Goal: Transaction & Acquisition: Purchase product/service

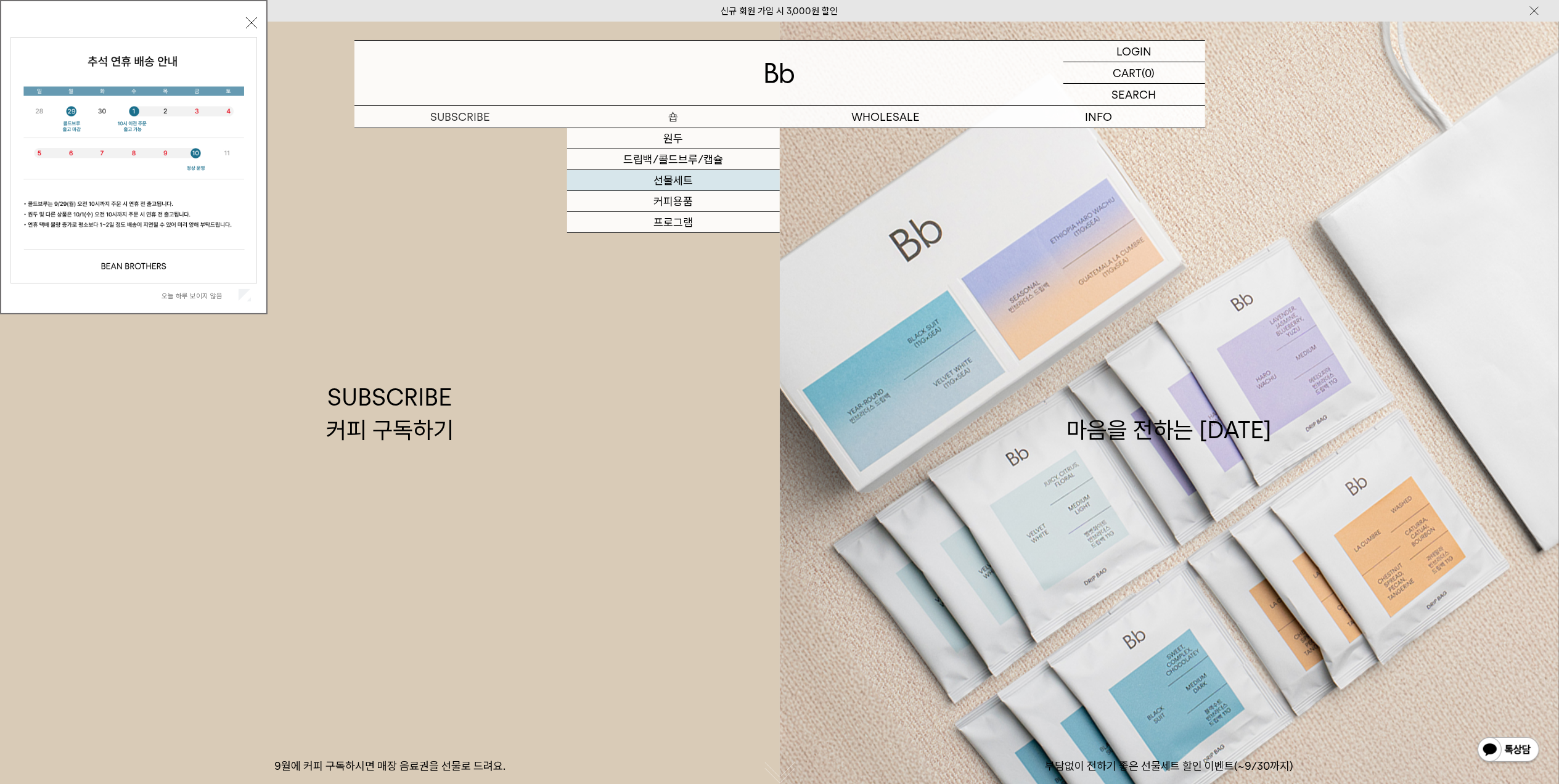
click at [672, 184] on link "선물세트" at bounding box center [674, 180] width 213 height 21
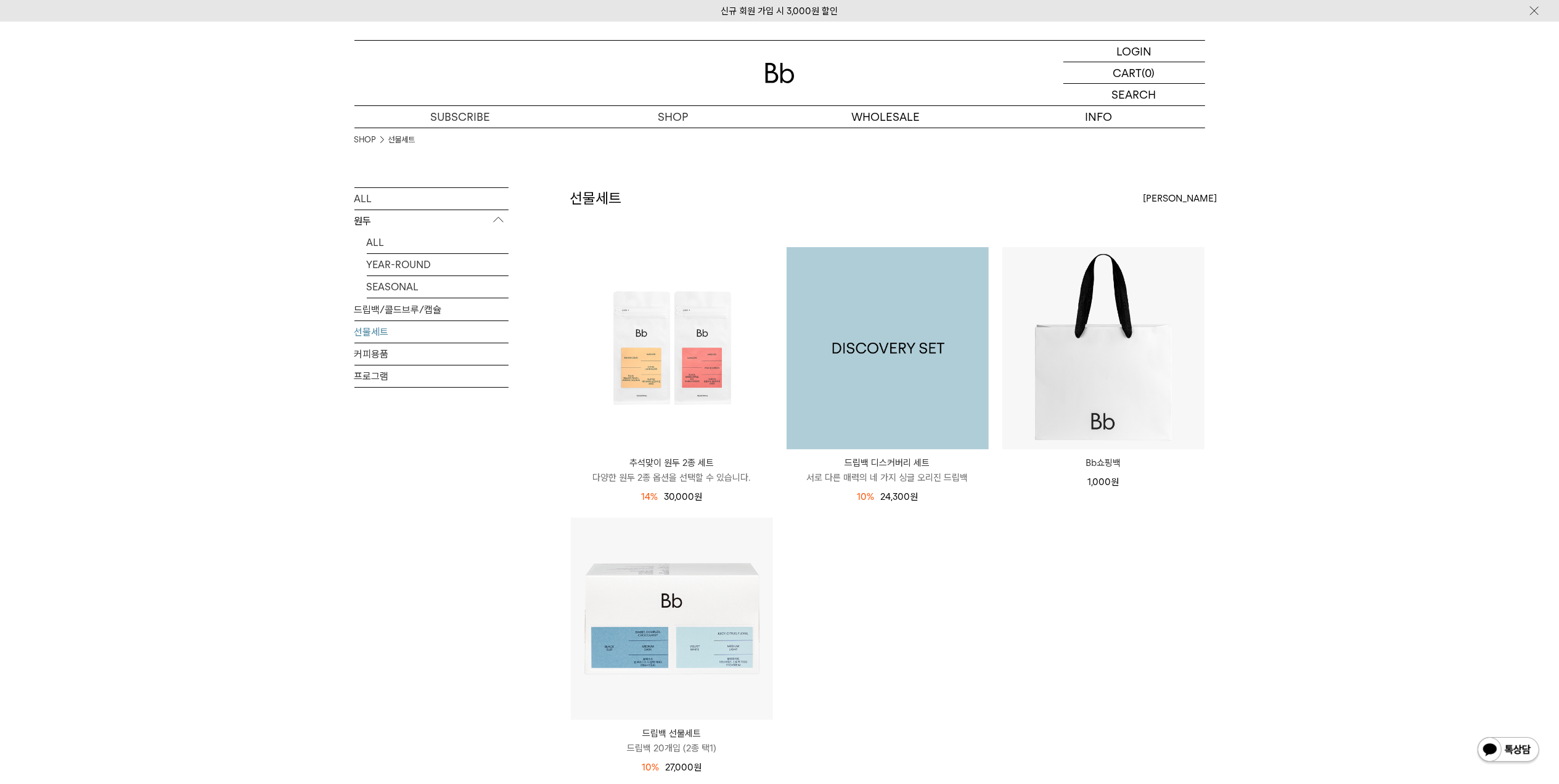
click at [925, 360] on img at bounding box center [888, 348] width 202 height 202
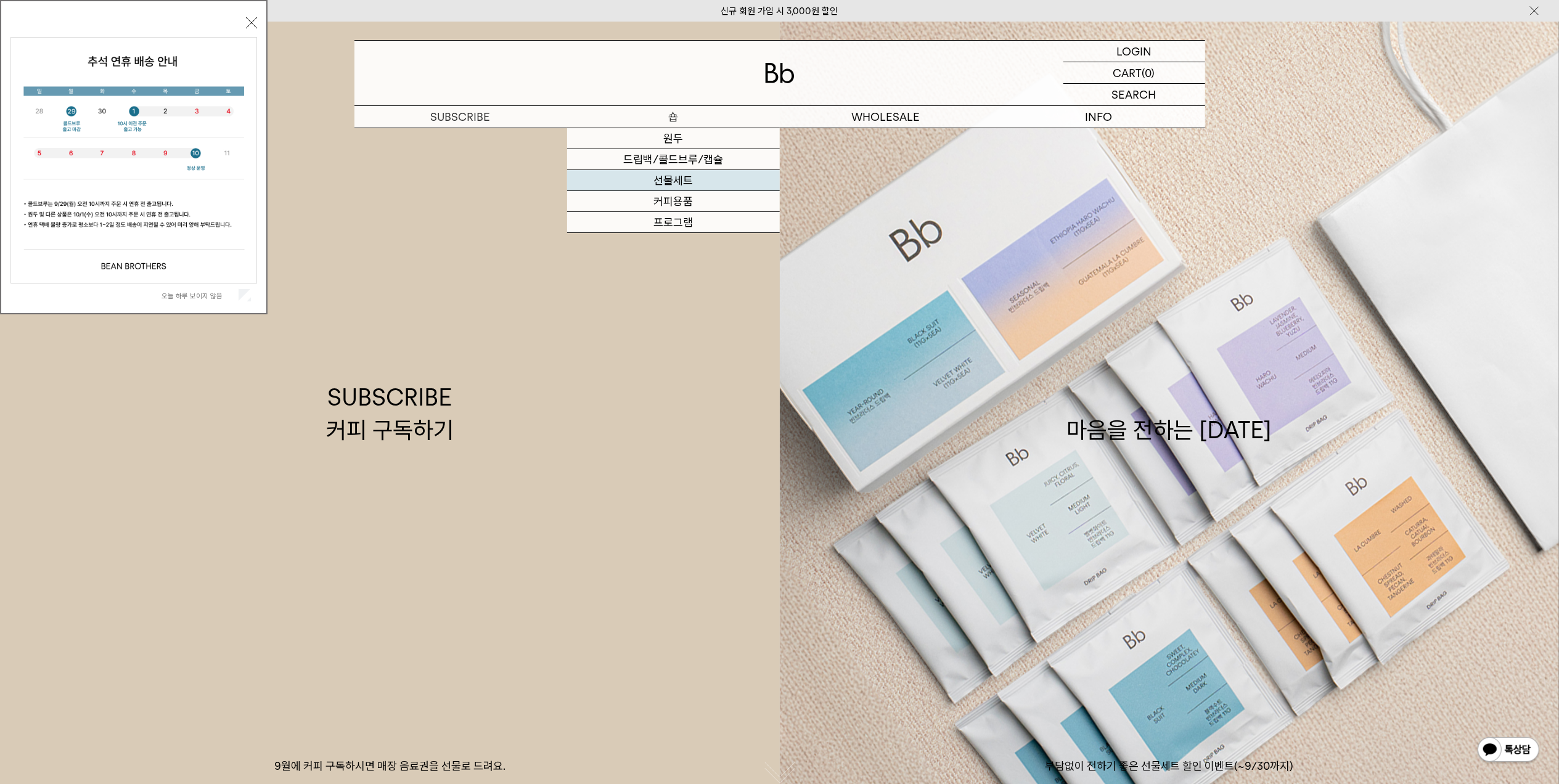
click at [658, 190] on link "선물세트" at bounding box center [674, 180] width 213 height 21
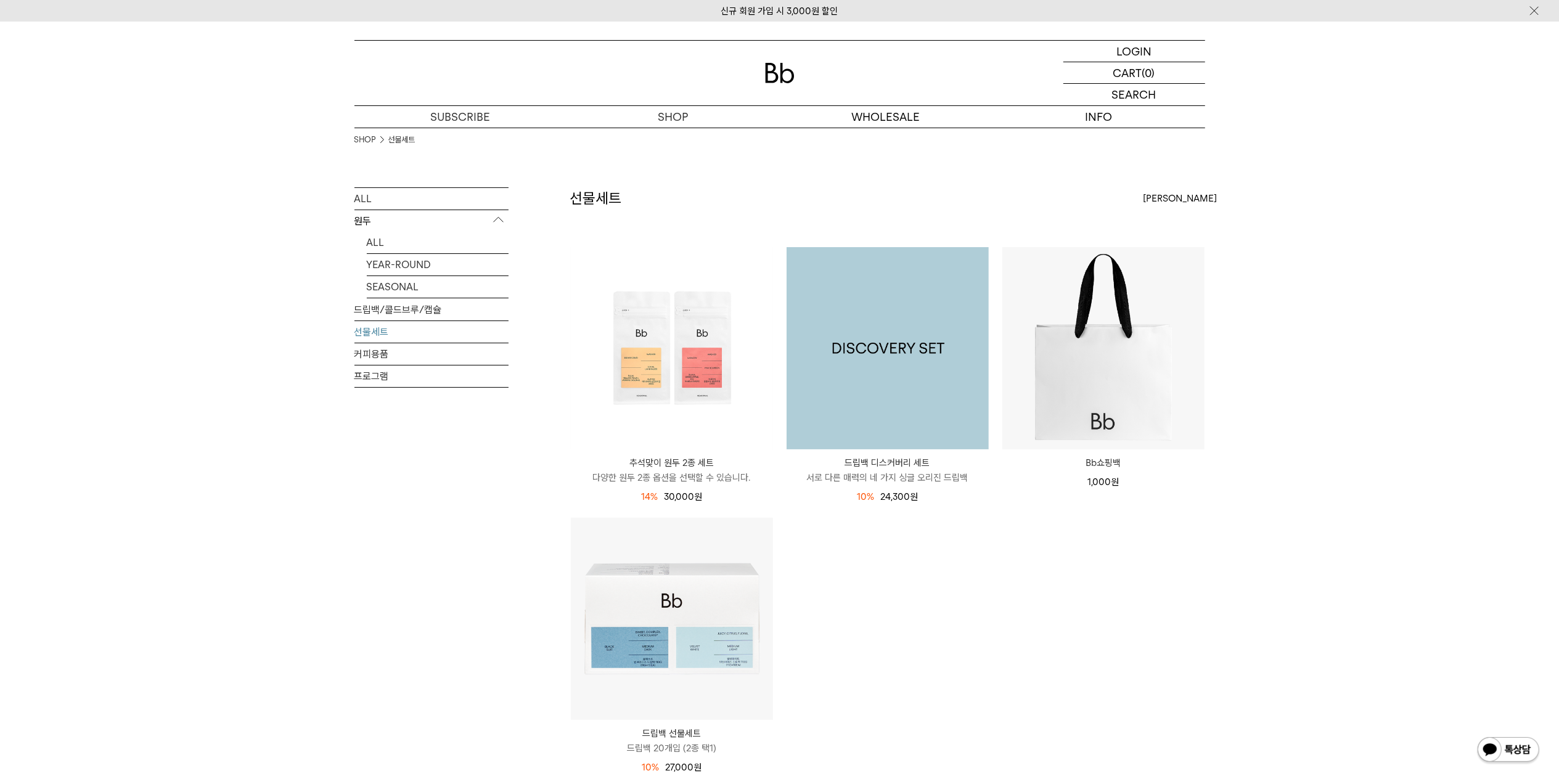
click at [830, 381] on img at bounding box center [888, 348] width 202 height 202
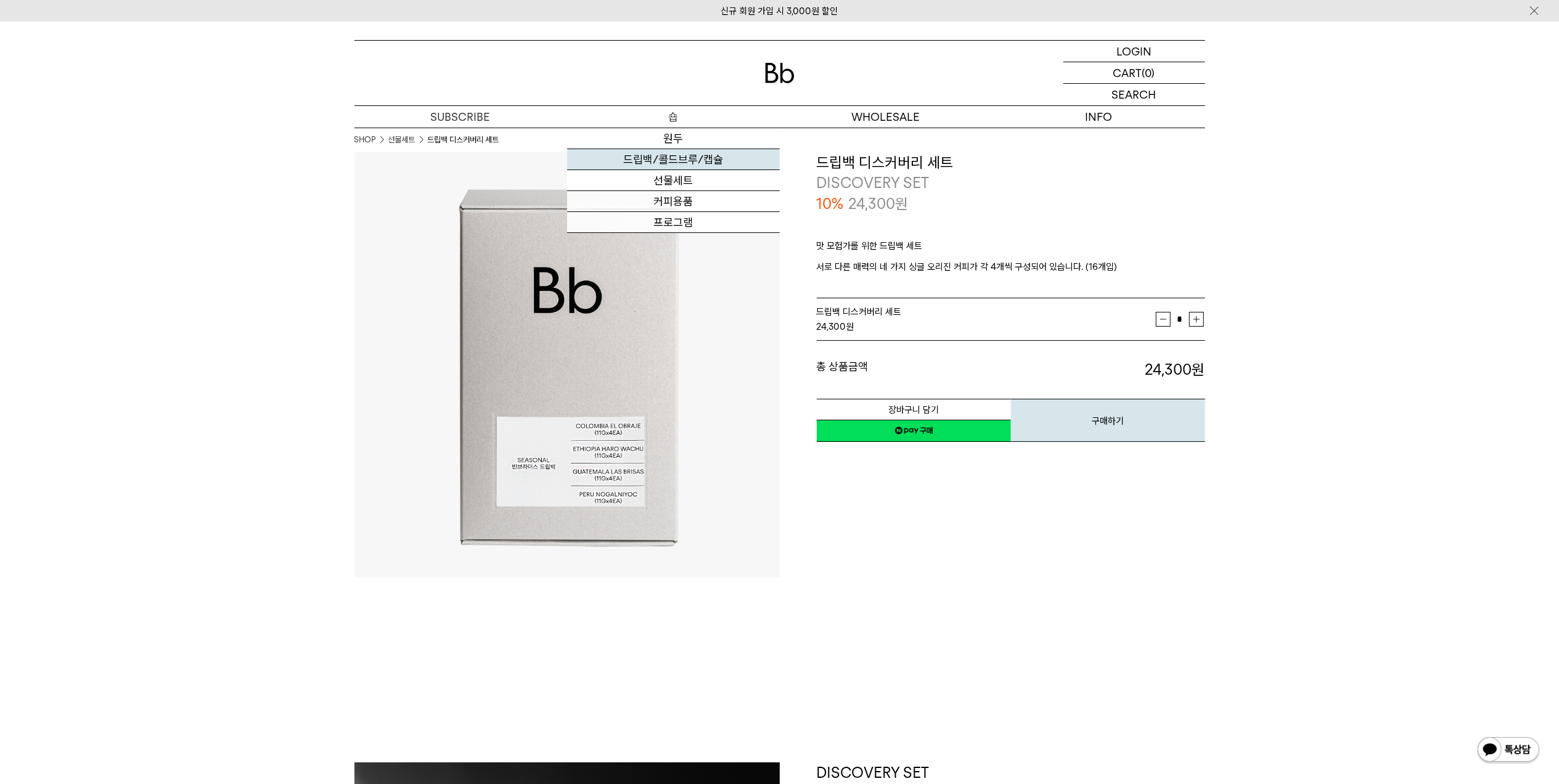
click at [673, 166] on link "드립백/콜드브루/캡슐" at bounding box center [674, 159] width 213 height 21
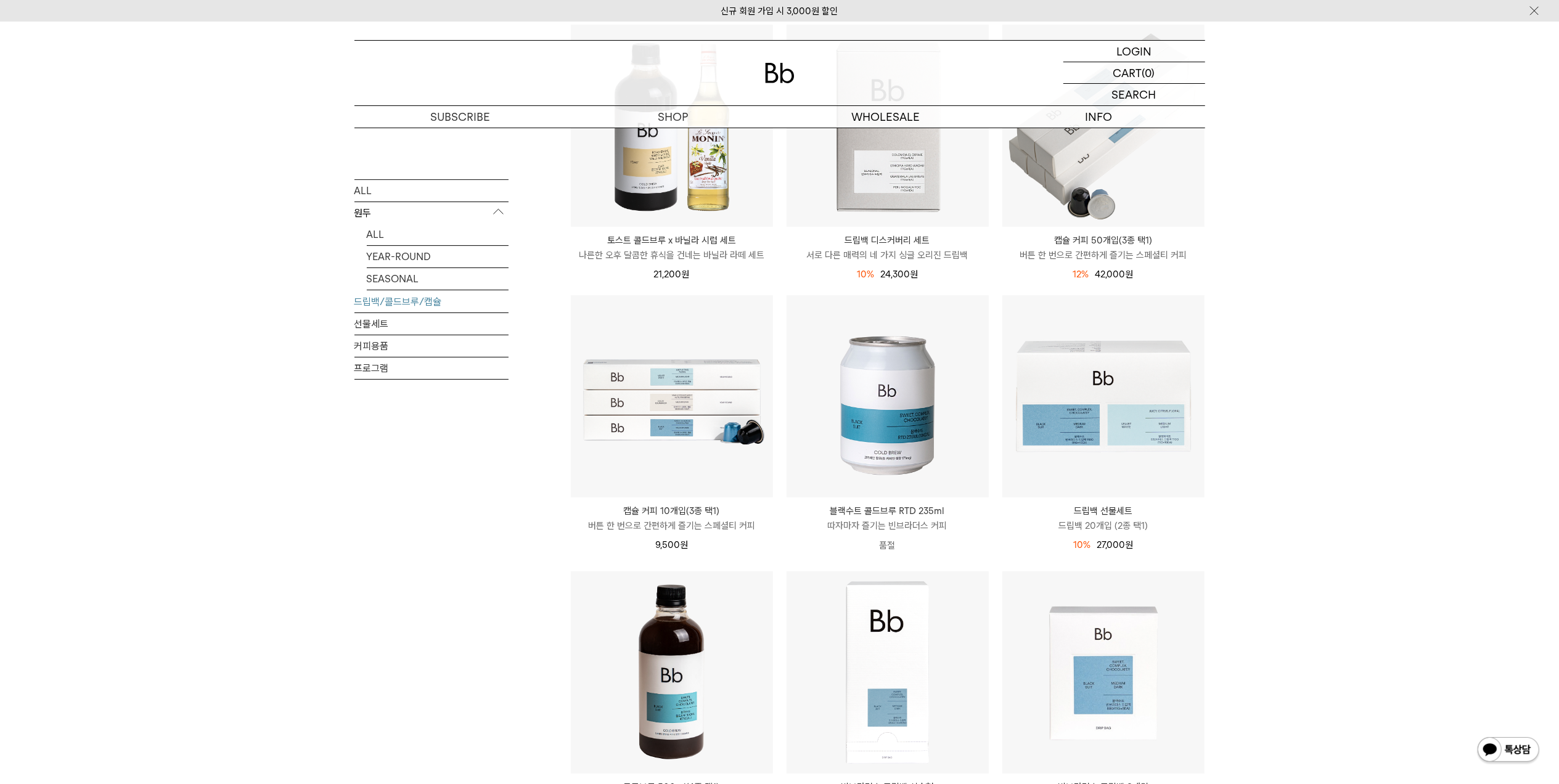
scroll to position [247, 0]
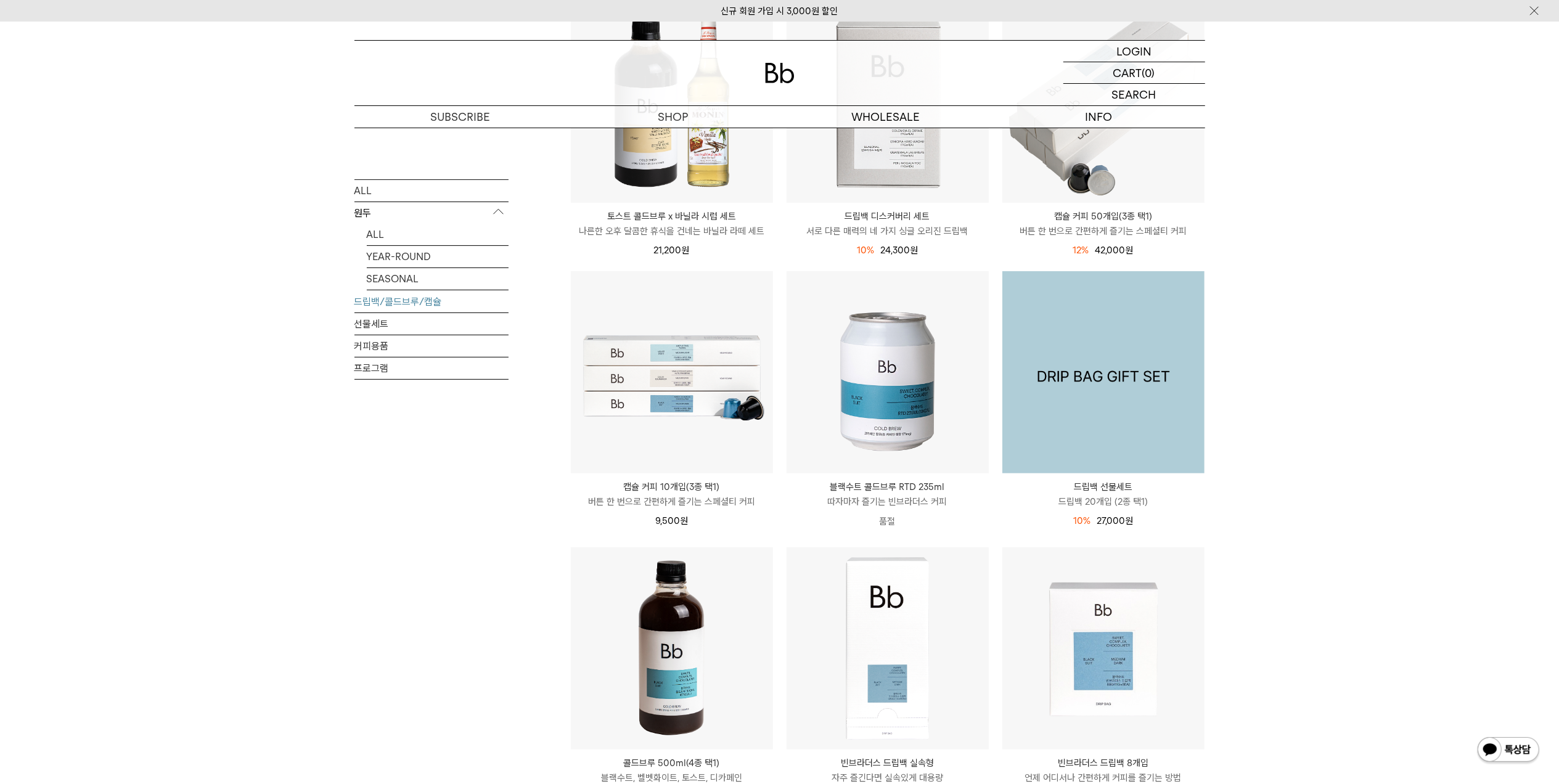
click at [1133, 419] on img at bounding box center [1104, 372] width 202 height 202
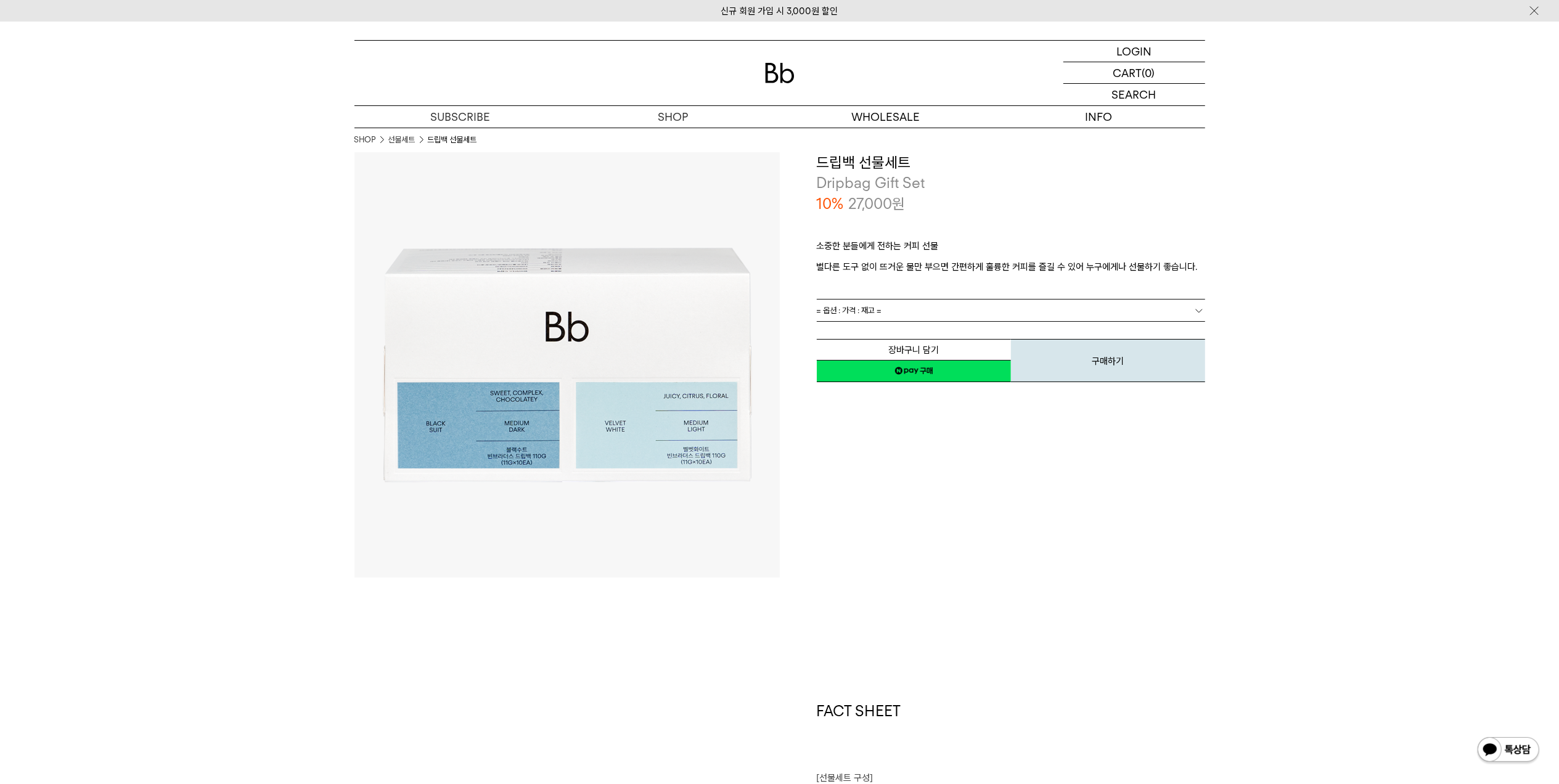
click at [916, 310] on link "= 옵션 : 가격 : 재고 =" at bounding box center [1011, 310] width 388 height 22
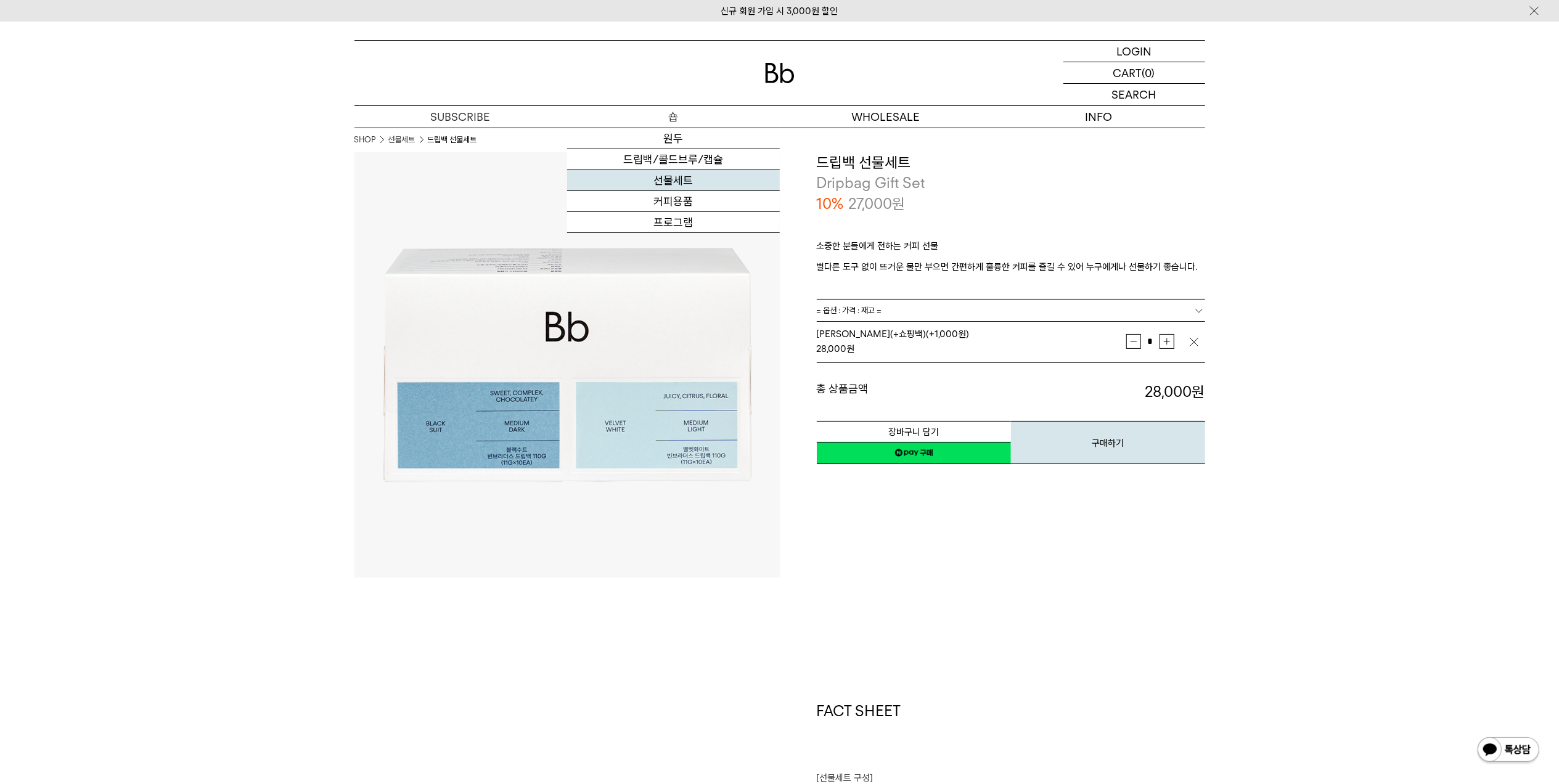
click at [679, 183] on link "선물세트" at bounding box center [674, 180] width 213 height 21
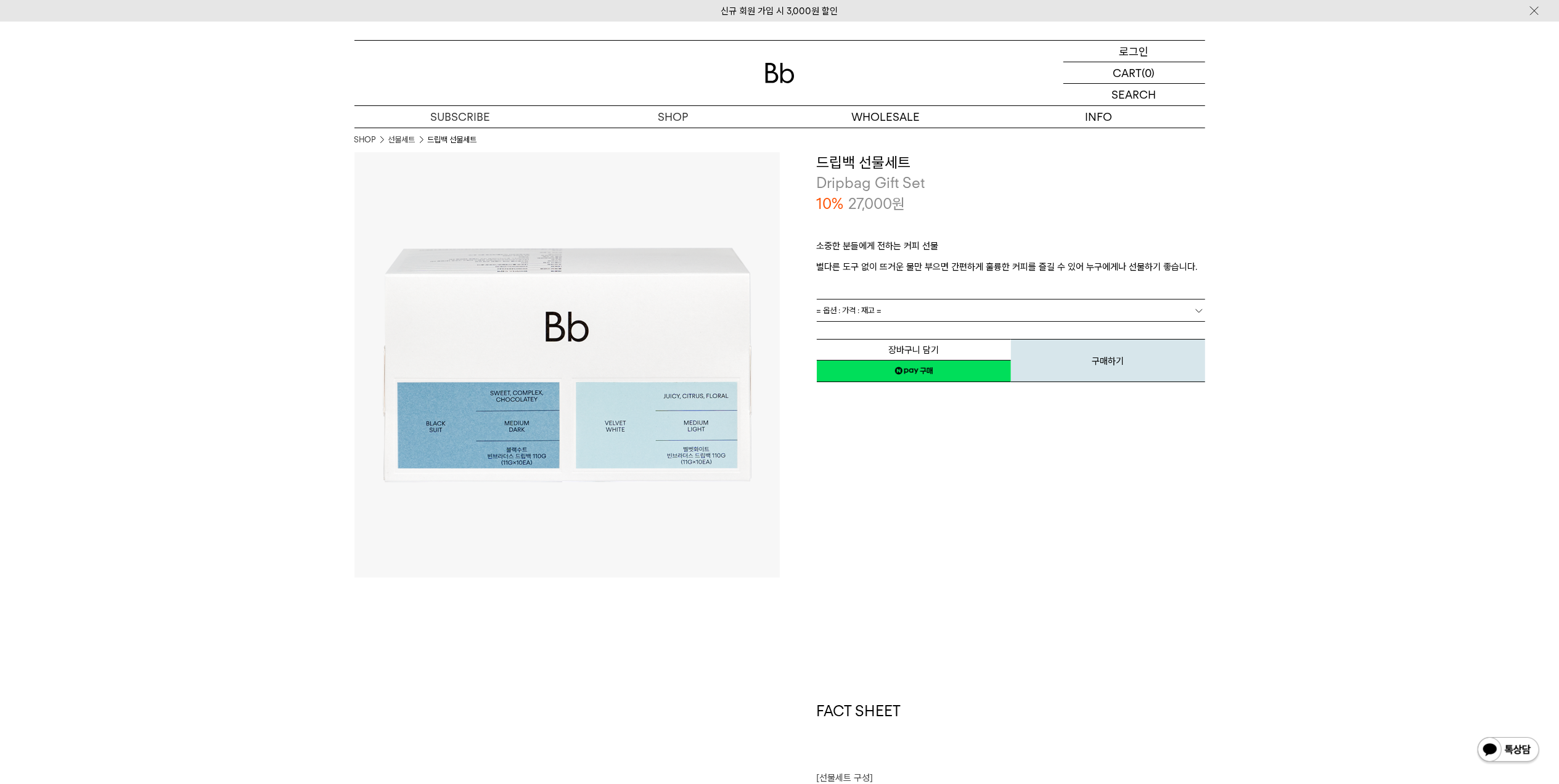
click at [1145, 52] on p "로그인" at bounding box center [1135, 51] width 30 height 21
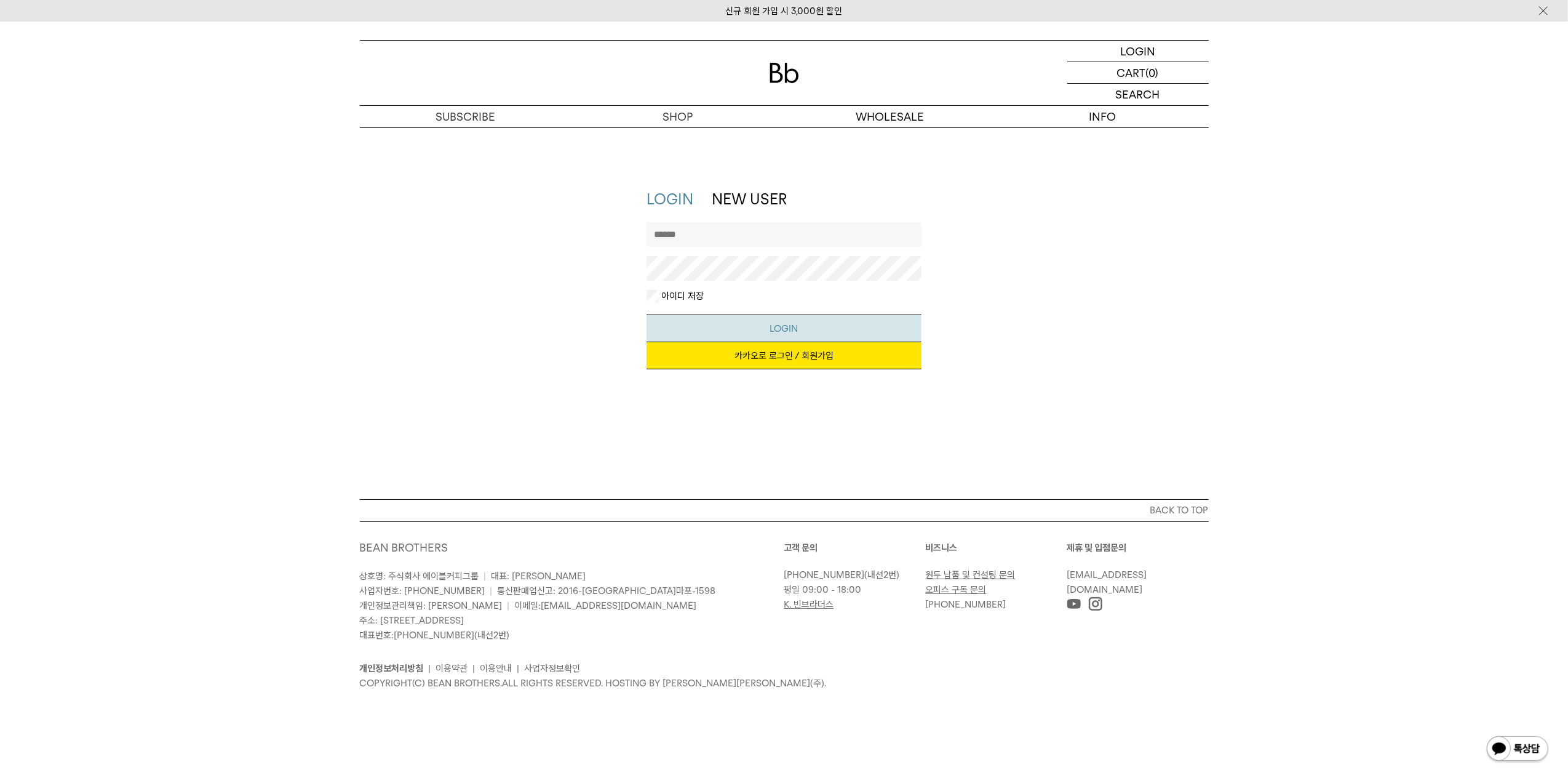
type input "*******"
click at [783, 333] on button "LOGIN" at bounding box center [784, 328] width 275 height 28
click at [793, 358] on link "카카오로 로그인 / 회원가입" at bounding box center [784, 356] width 275 height 27
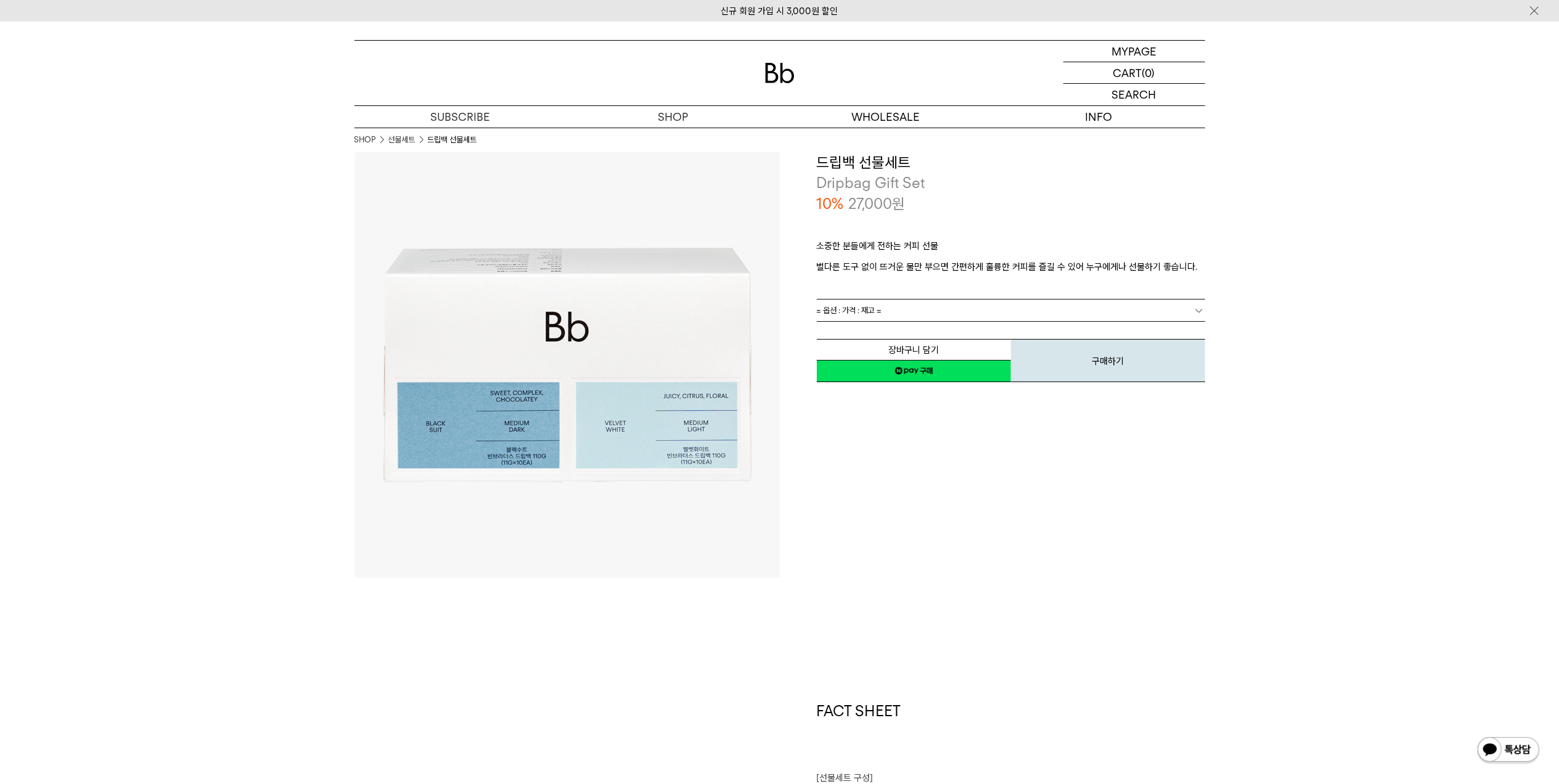
click at [929, 312] on link "= 옵션 : 가격 : 재고 =" at bounding box center [1011, 310] width 388 height 22
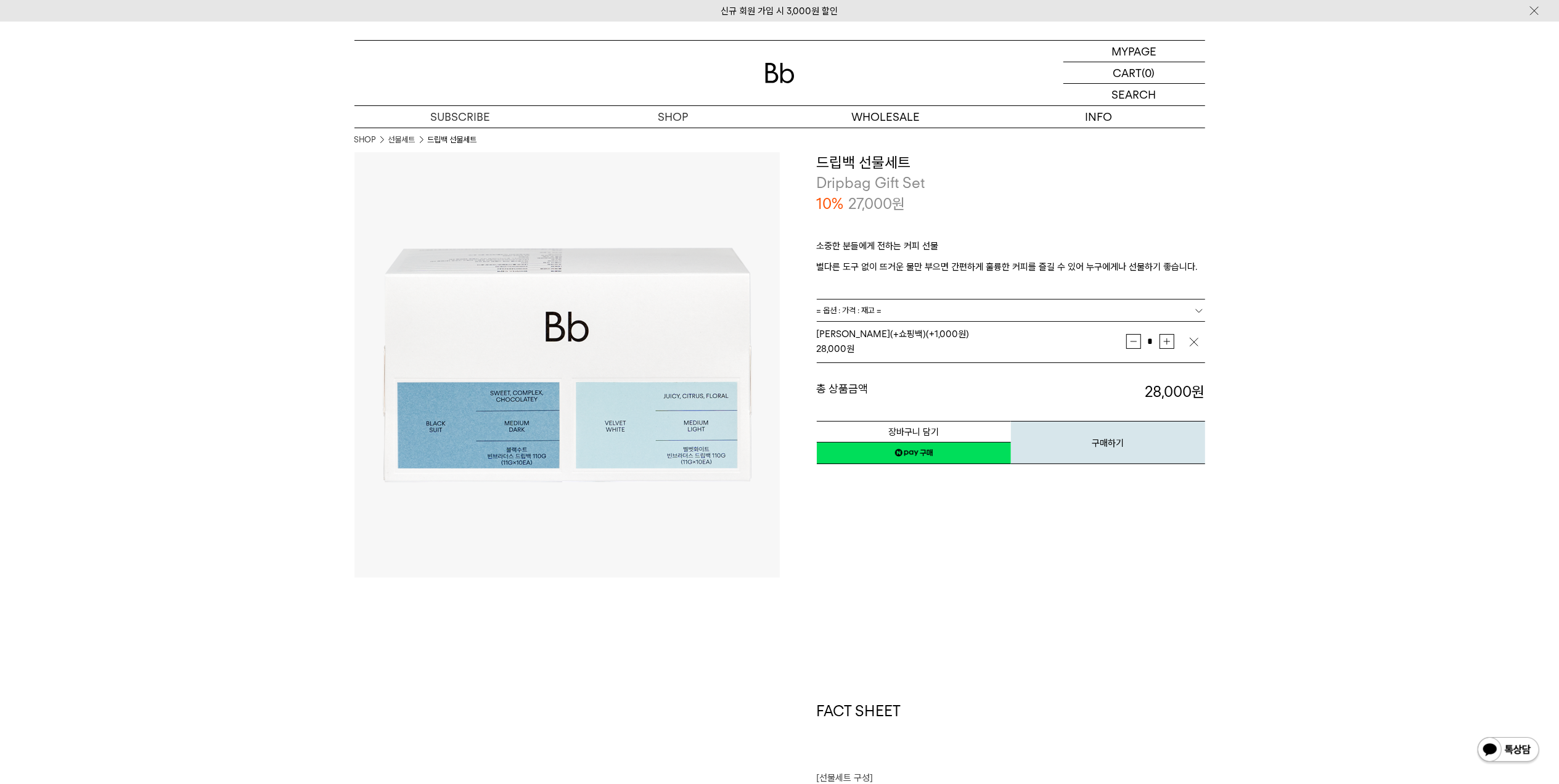
click at [1168, 343] on button "증가" at bounding box center [1167, 342] width 15 height 15
type input "*"
click at [933, 430] on button "장바구니 담기" at bounding box center [914, 432] width 195 height 22
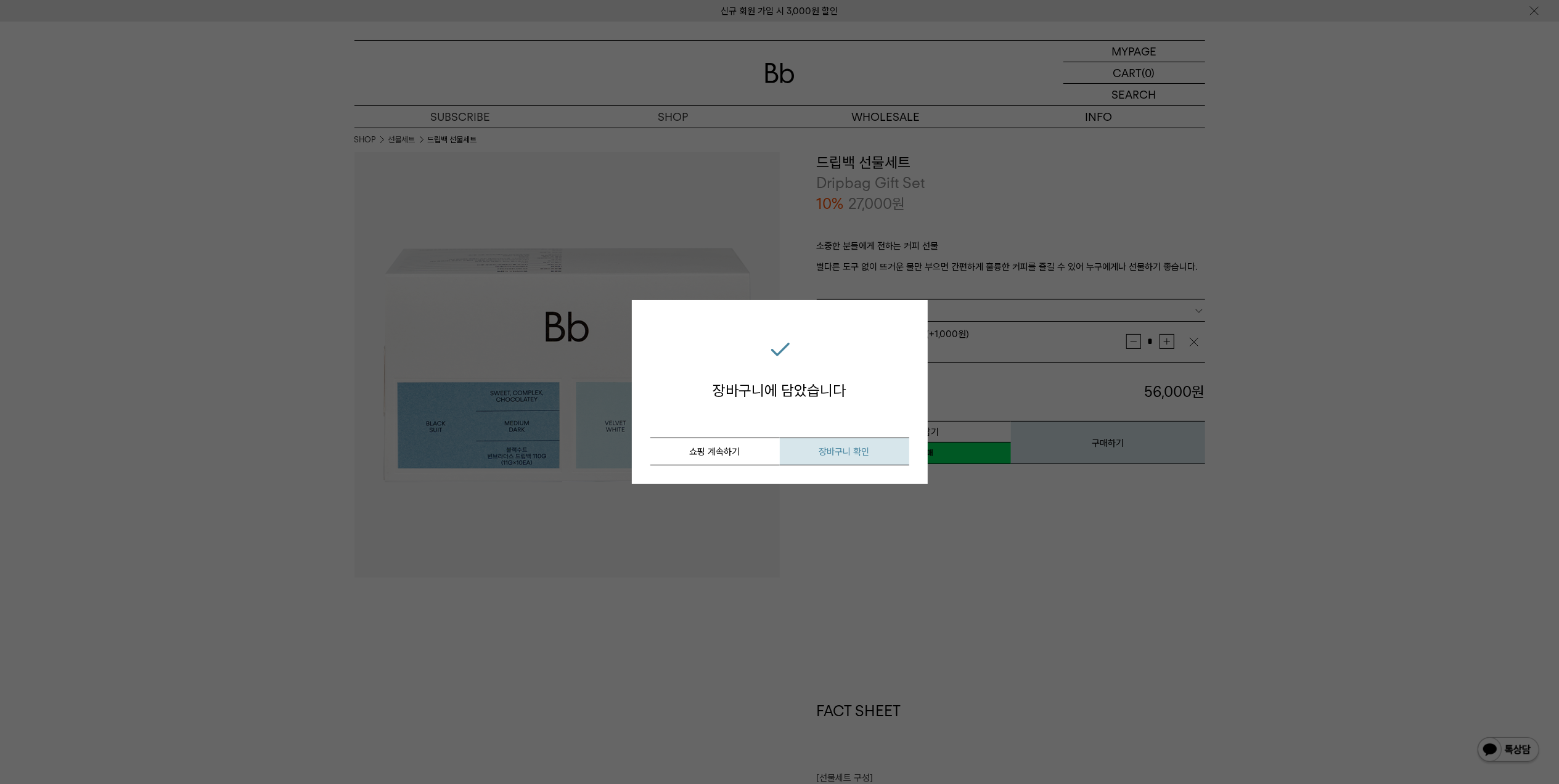
click at [802, 449] on button "장바구니 확인" at bounding box center [845, 451] width 129 height 28
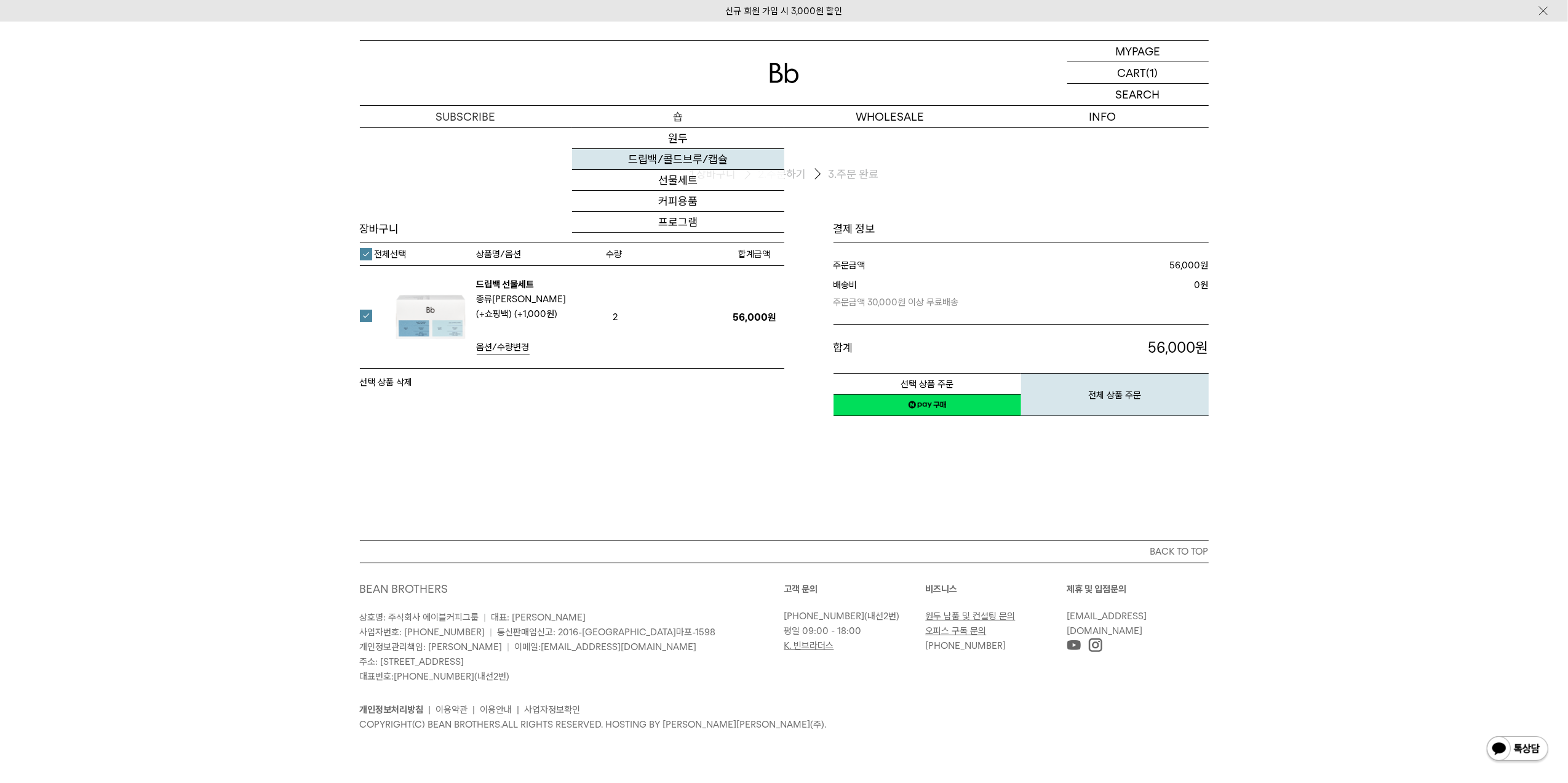
click at [673, 166] on link "드립백/콜드브루/캡슐" at bounding box center [678, 159] width 212 height 21
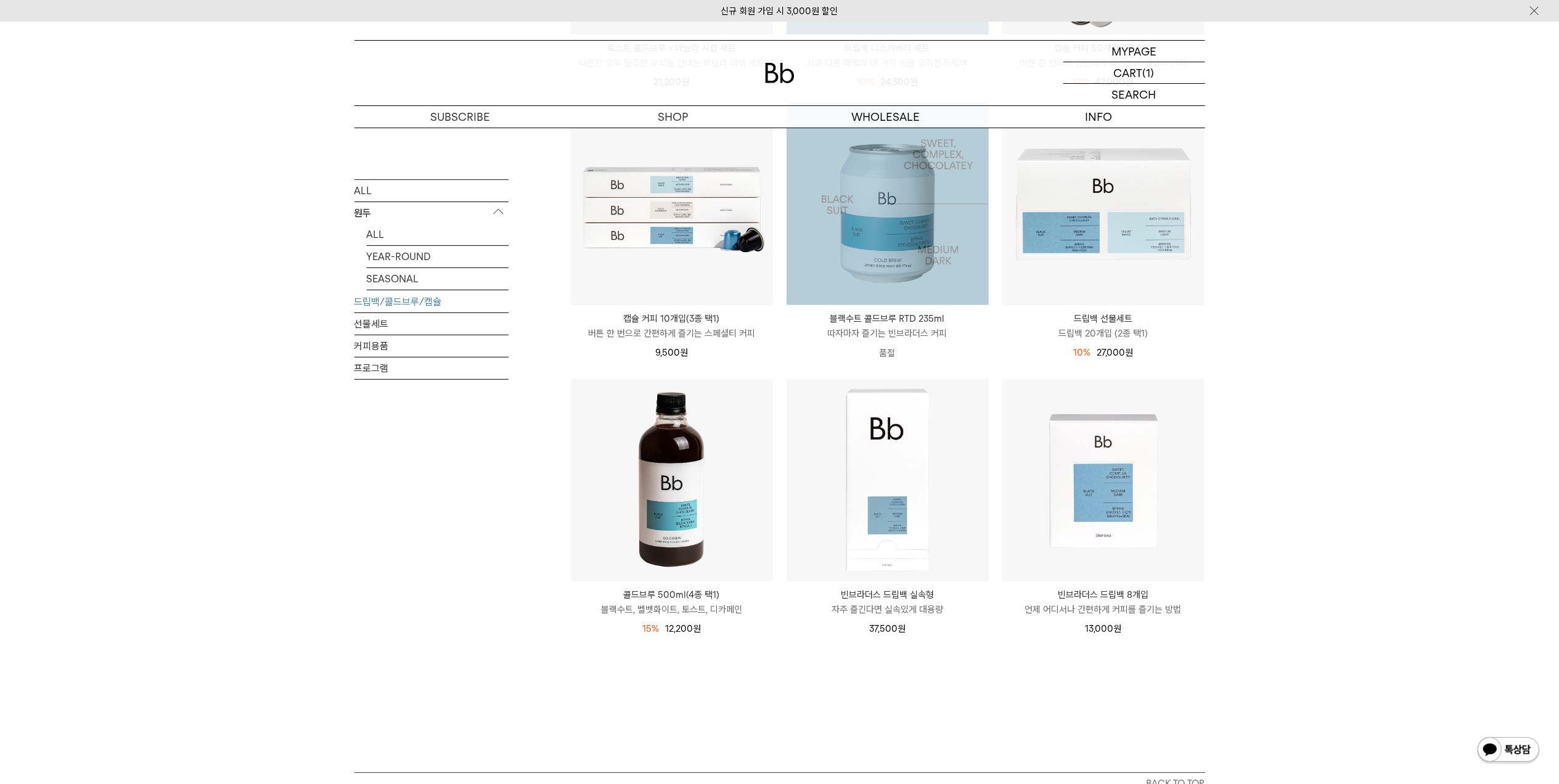
scroll to position [575, 0]
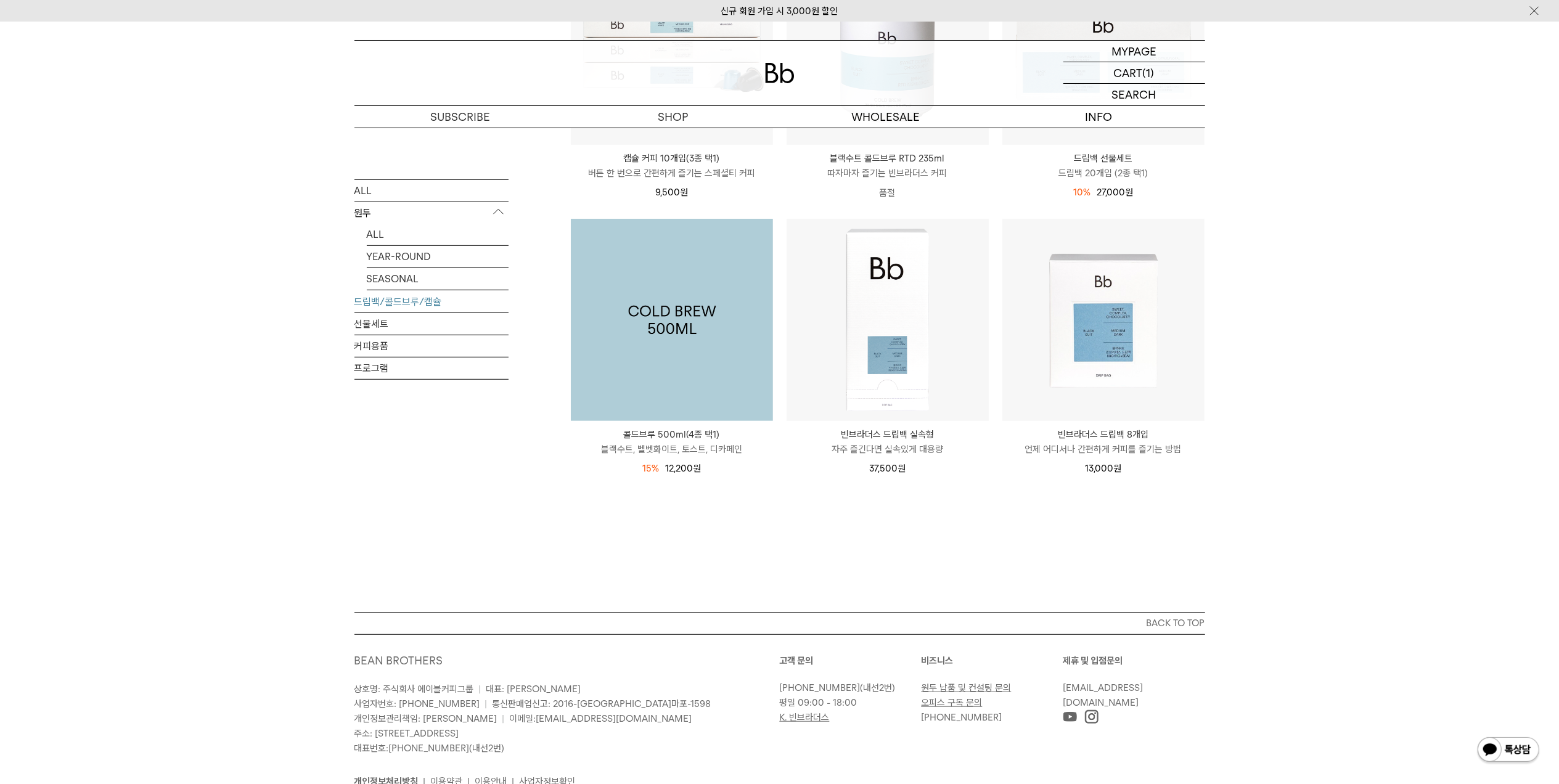
click at [694, 324] on img at bounding box center [672, 320] width 202 height 202
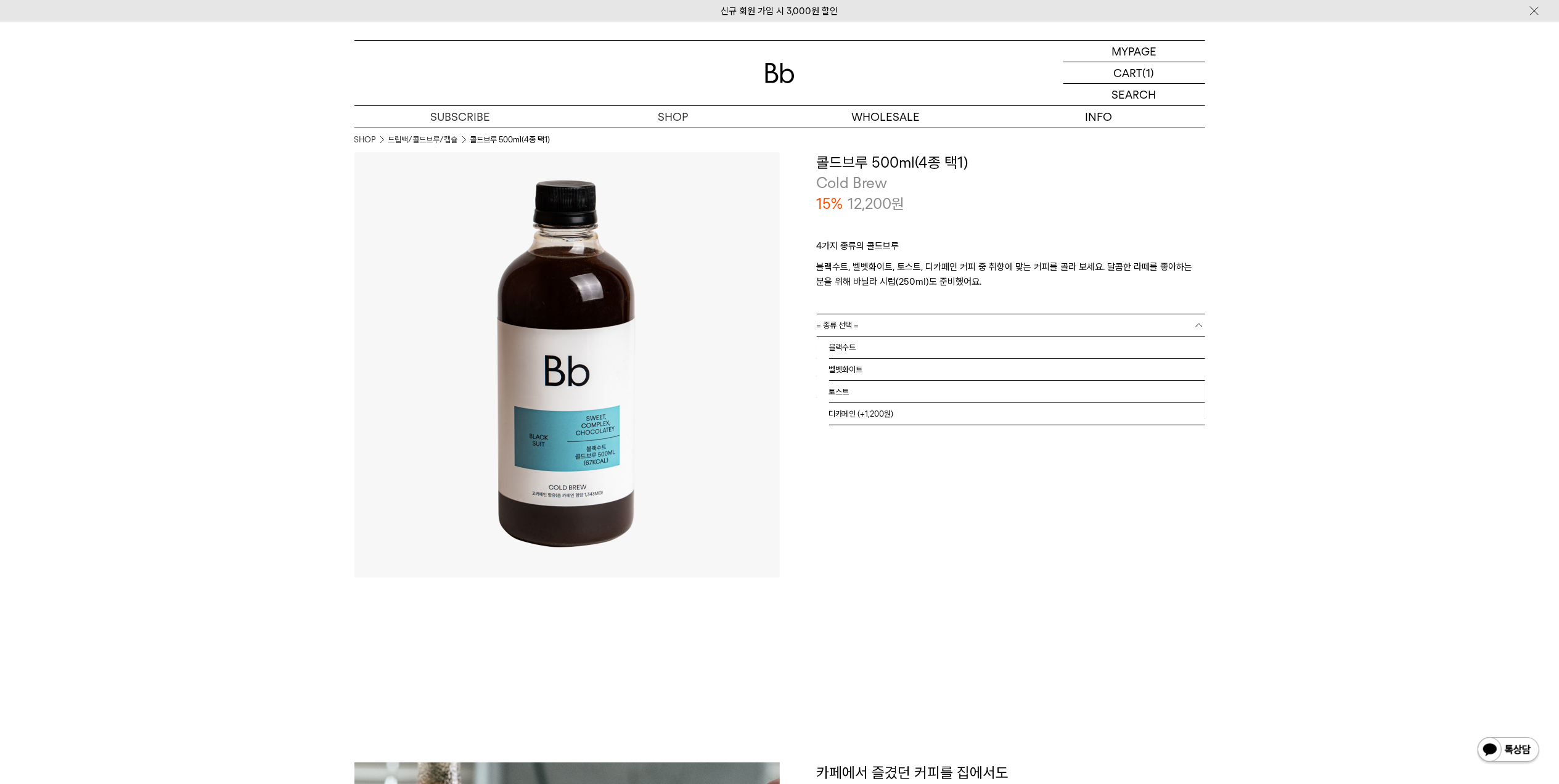
click at [916, 318] on link "= 종류 선택 =" at bounding box center [1011, 325] width 388 height 22
click at [879, 370] on li "벨벳화이트" at bounding box center [1017, 369] width 376 height 22
click at [889, 351] on span "= 바닐라 시럽 선택 : 가격 =" at bounding box center [859, 348] width 84 height 22
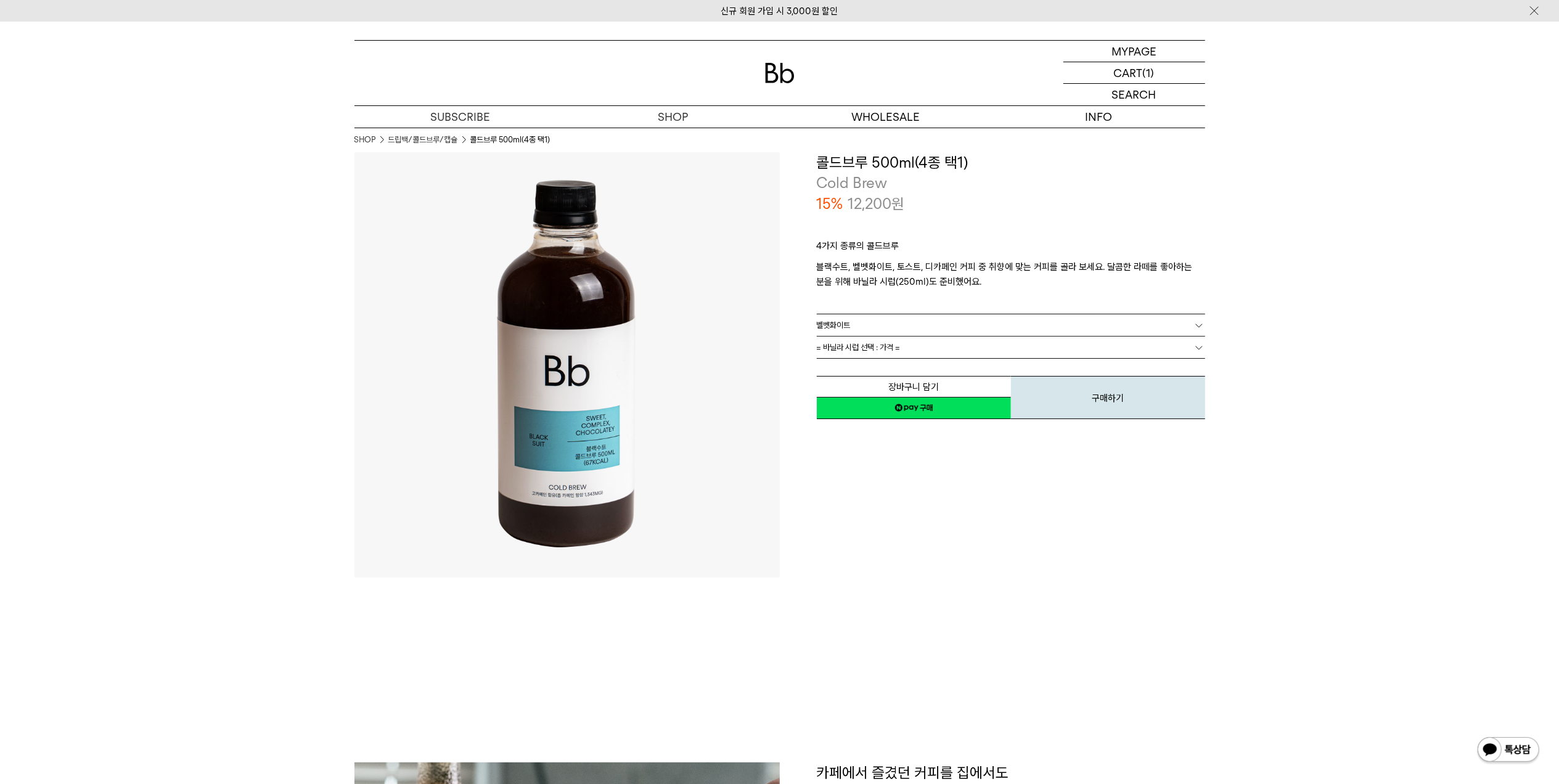
click at [888, 356] on span "= 바닐라 시럽 선택 : 가격 =" at bounding box center [859, 348] width 84 height 22
click at [891, 348] on span "= 바닐라 시럽 선택 : 가격 =" at bounding box center [859, 348] width 84 height 22
click at [878, 375] on li "선택 안함" at bounding box center [1017, 369] width 376 height 22
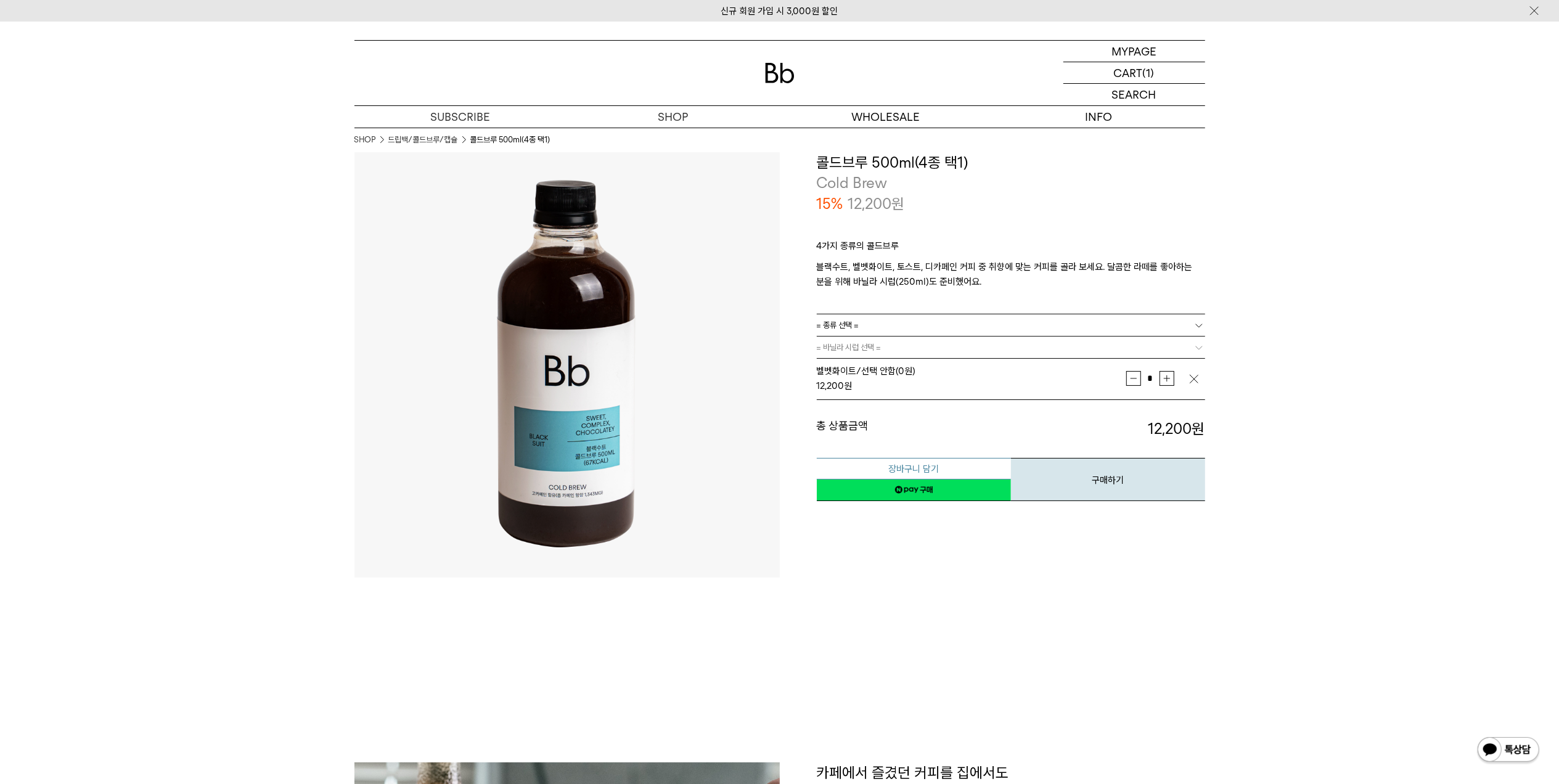
click at [933, 464] on button "장바구니 담기" at bounding box center [914, 469] width 195 height 22
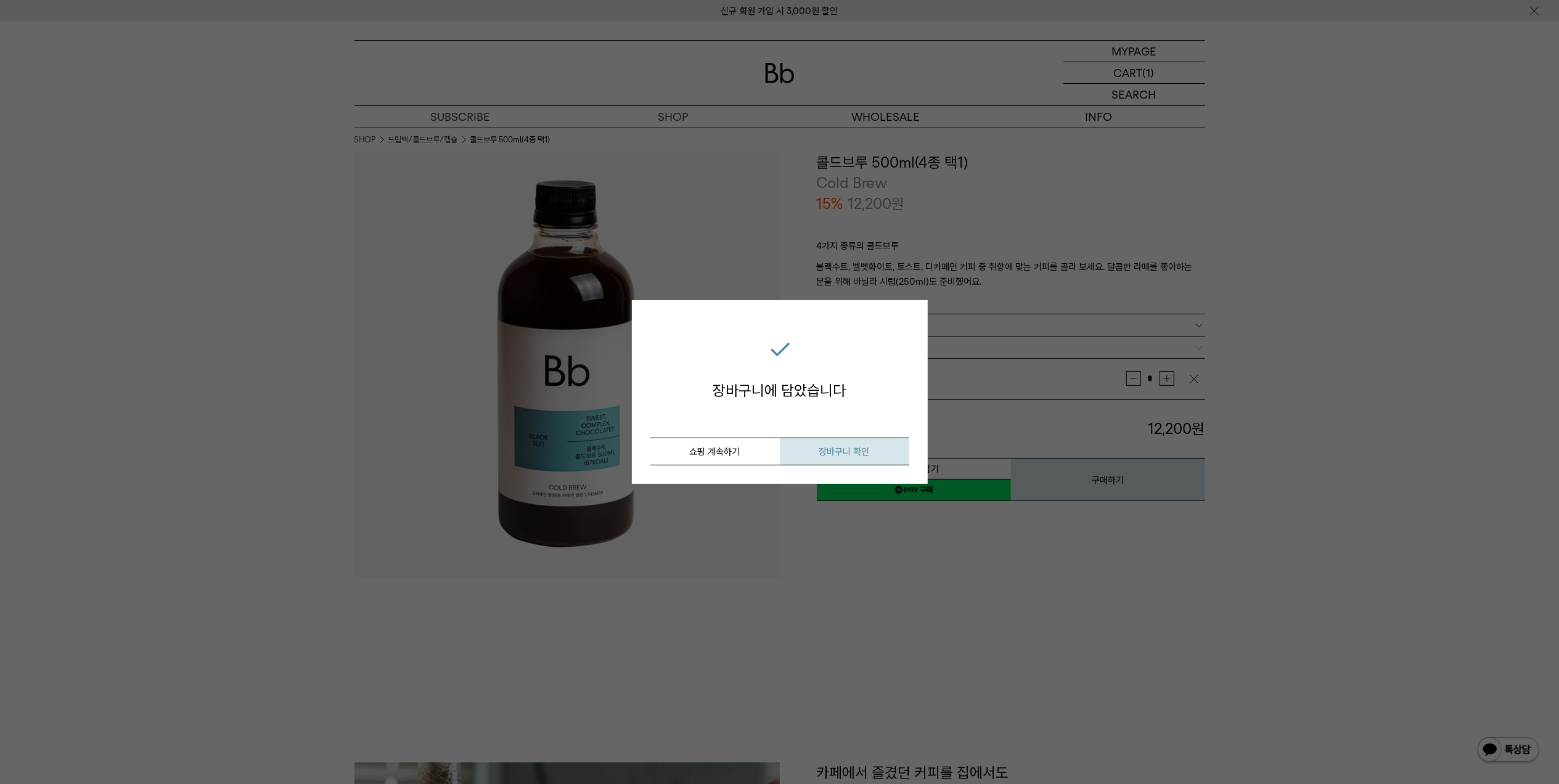
click at [838, 447] on span "장바구니 확인" at bounding box center [845, 452] width 51 height 11
